Goal: Task Accomplishment & Management: Complete application form

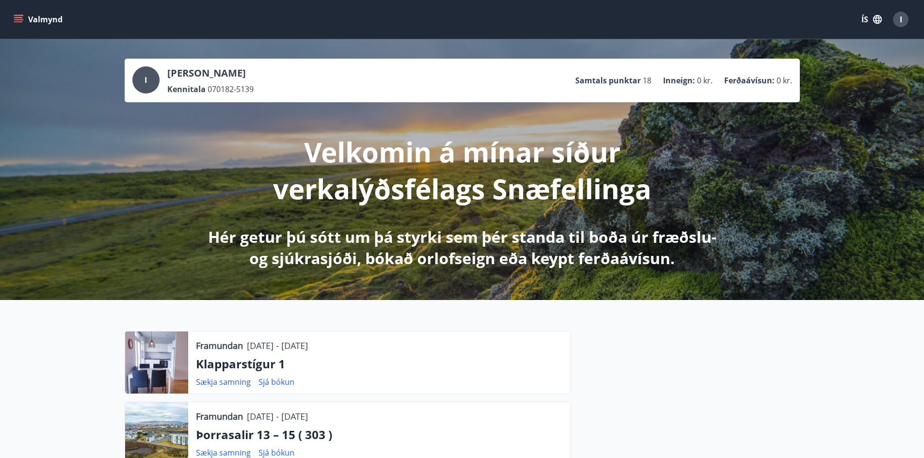
click at [16, 16] on icon "menu" at bounding box center [19, 15] width 11 height 1
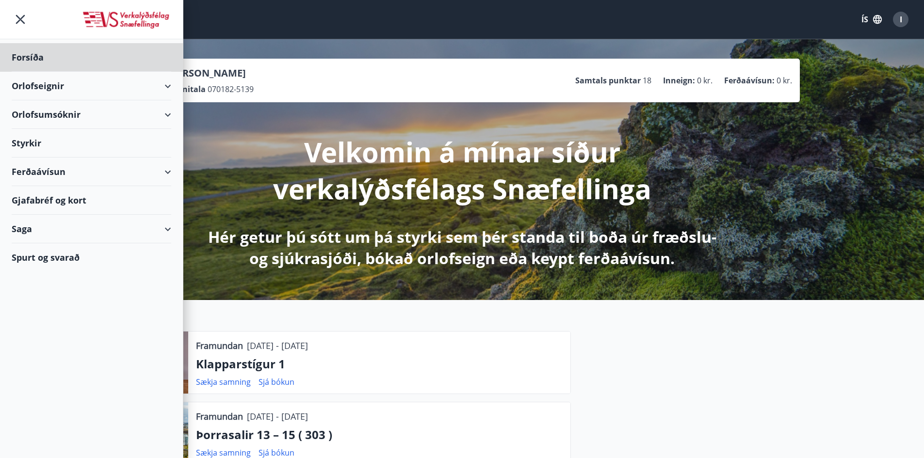
click at [43, 144] on div "Styrkir" at bounding box center [91, 143] width 159 height 29
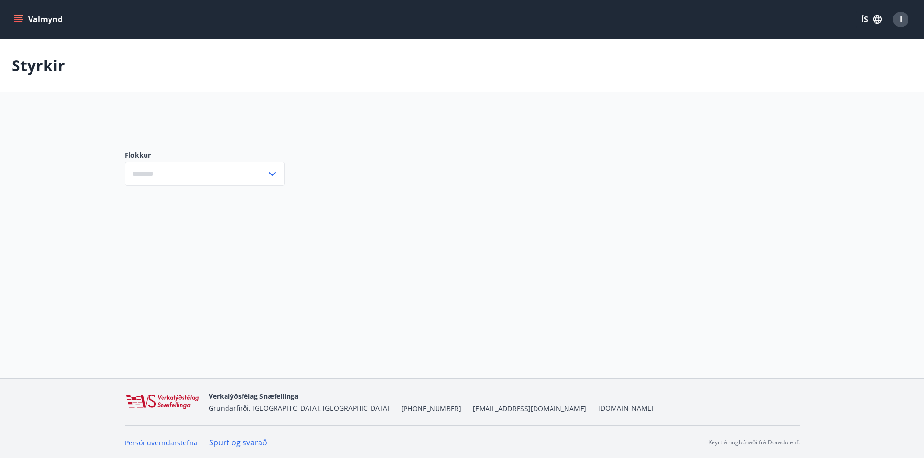
type input "***"
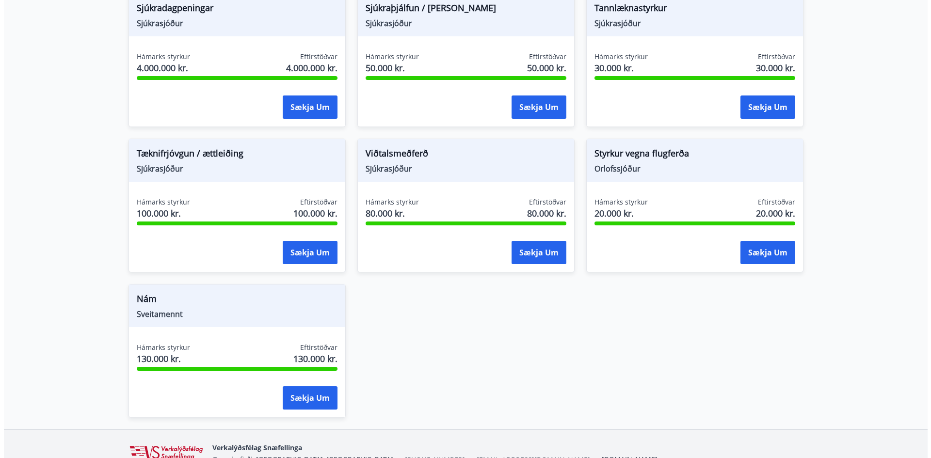
scroll to position [744, 0]
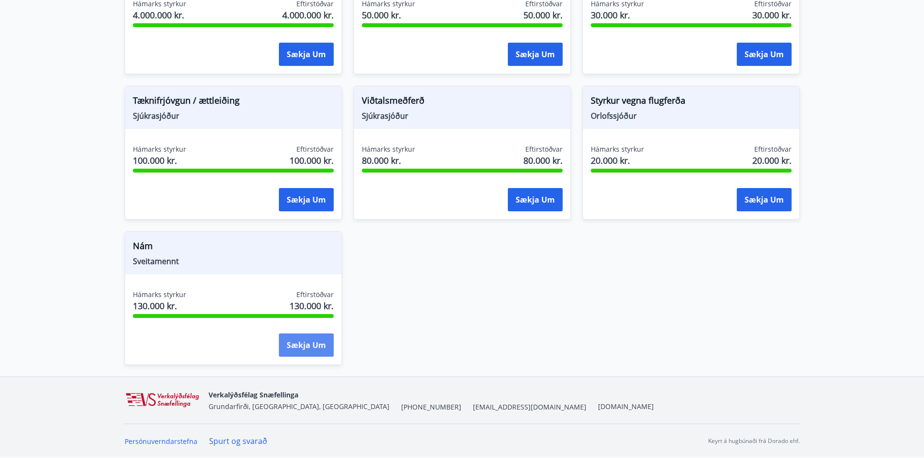
click at [313, 353] on button "Sækja um" at bounding box center [306, 345] width 55 height 23
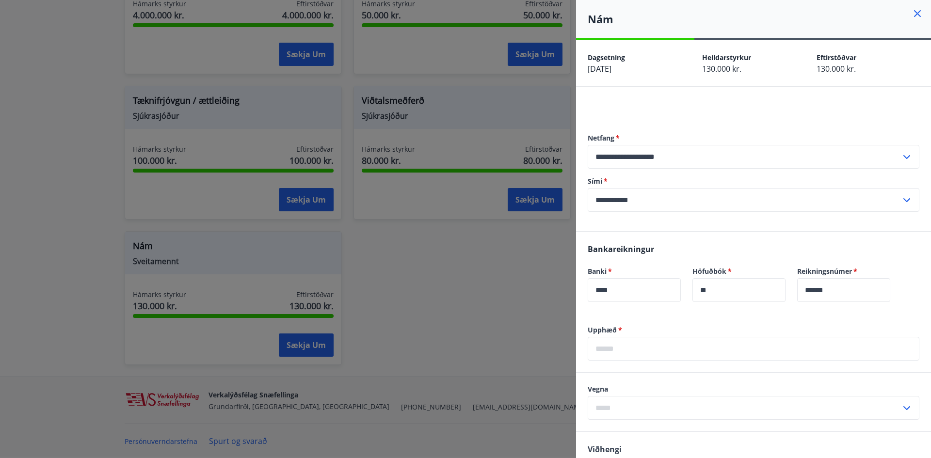
scroll to position [131, 0]
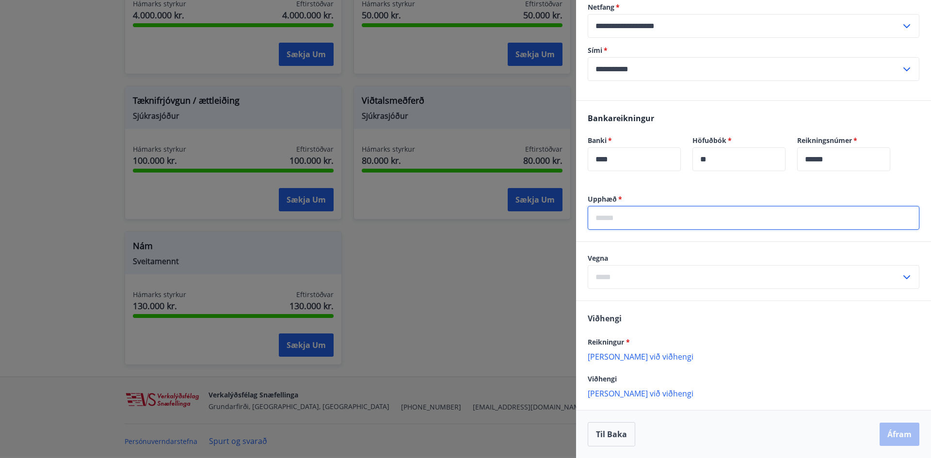
click at [633, 214] on input "text" at bounding box center [754, 218] width 332 height 24
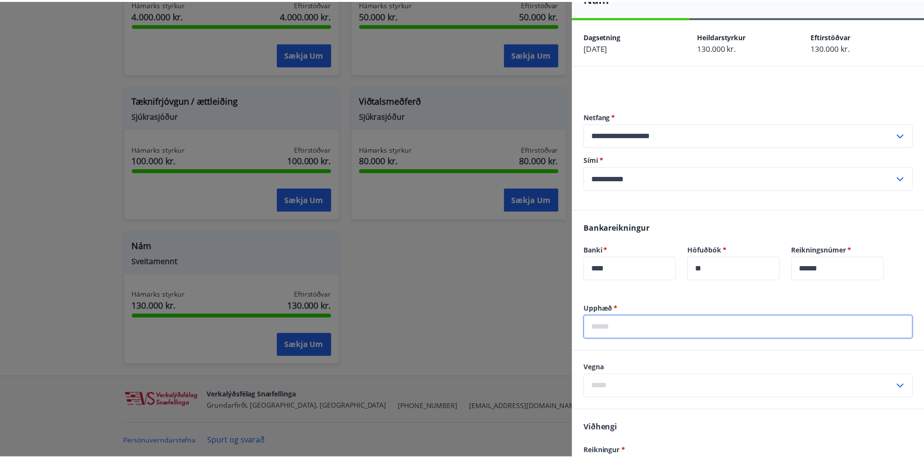
scroll to position [0, 0]
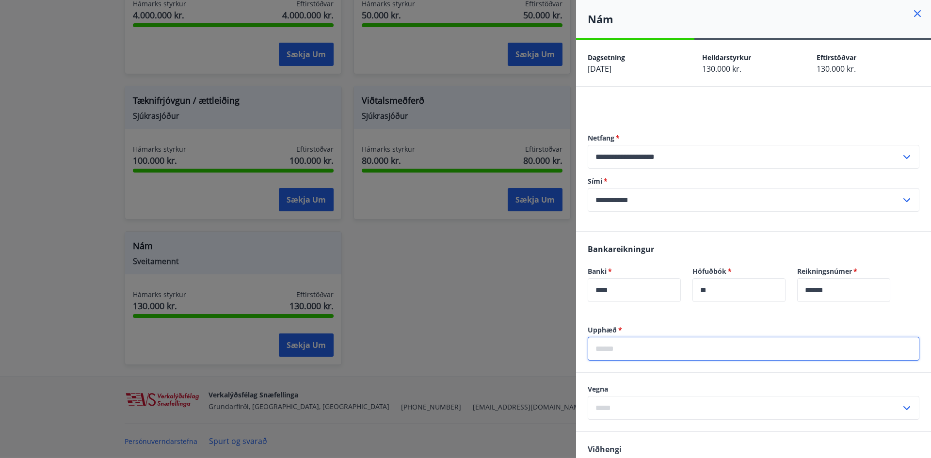
click at [911, 13] on icon at bounding box center [917, 14] width 12 height 12
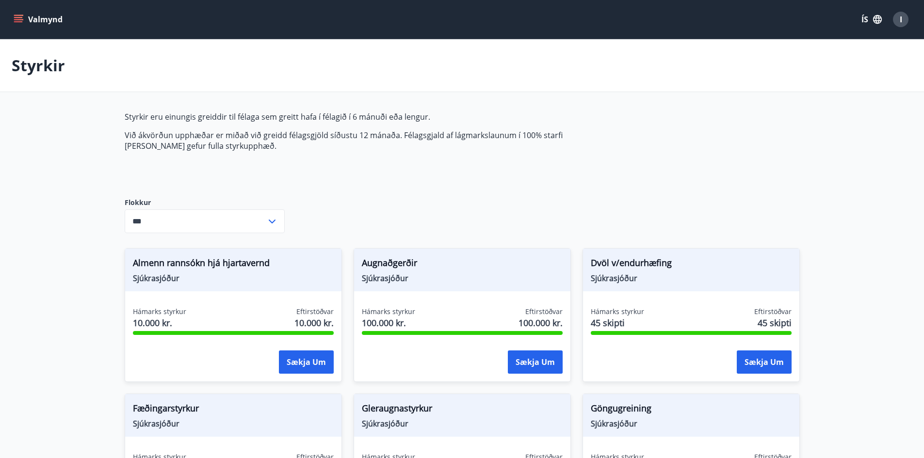
click at [900, 16] on span "I" at bounding box center [900, 19] width 2 height 11
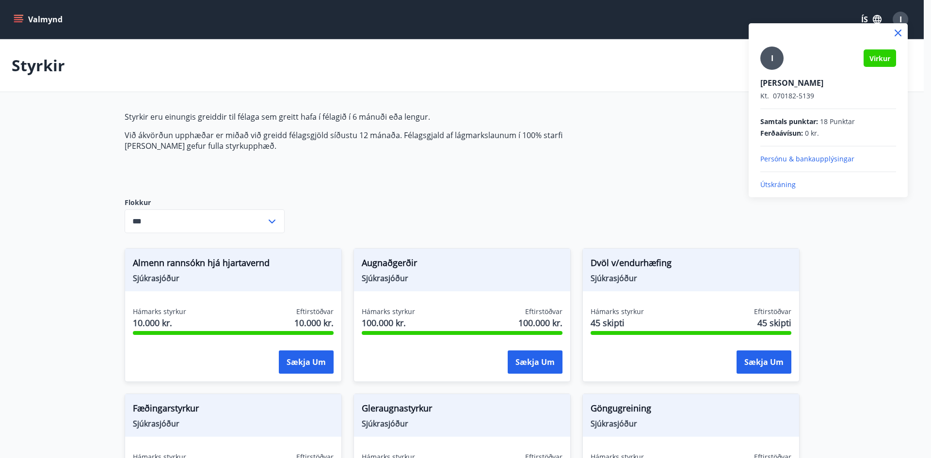
click at [777, 182] on p "Útskráning" at bounding box center [828, 185] width 136 height 10
